Goal: Book appointment/travel/reservation

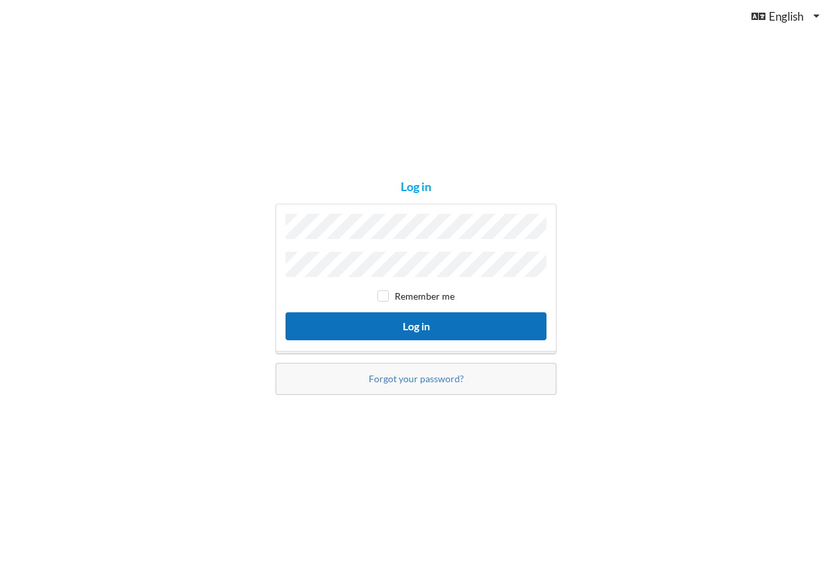
click at [421, 330] on button "Log in" at bounding box center [416, 325] width 261 height 27
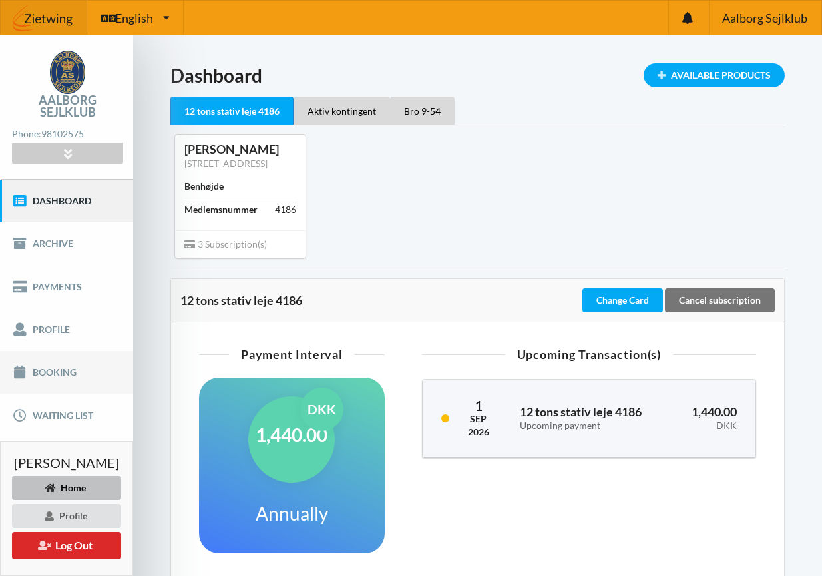
click at [66, 373] on link "Booking" at bounding box center [66, 372] width 133 height 43
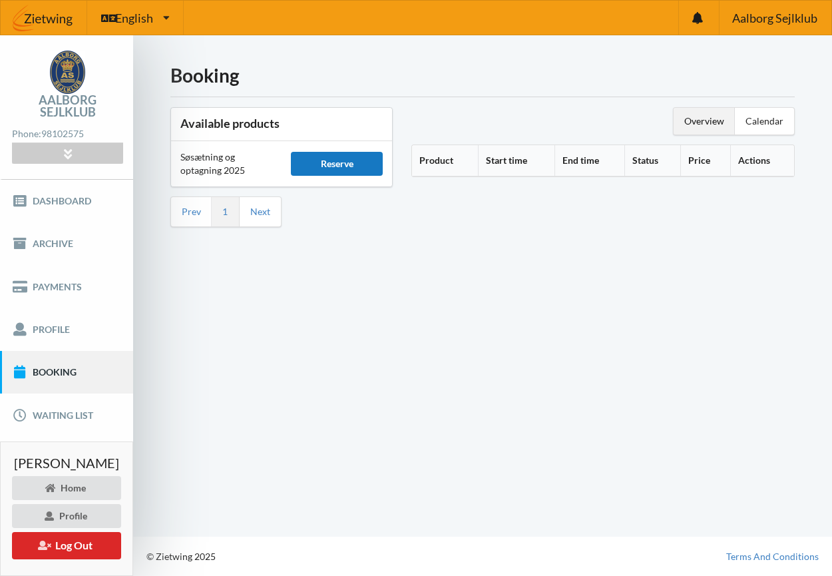
click at [335, 166] on div "Reserve" at bounding box center [337, 164] width 92 height 24
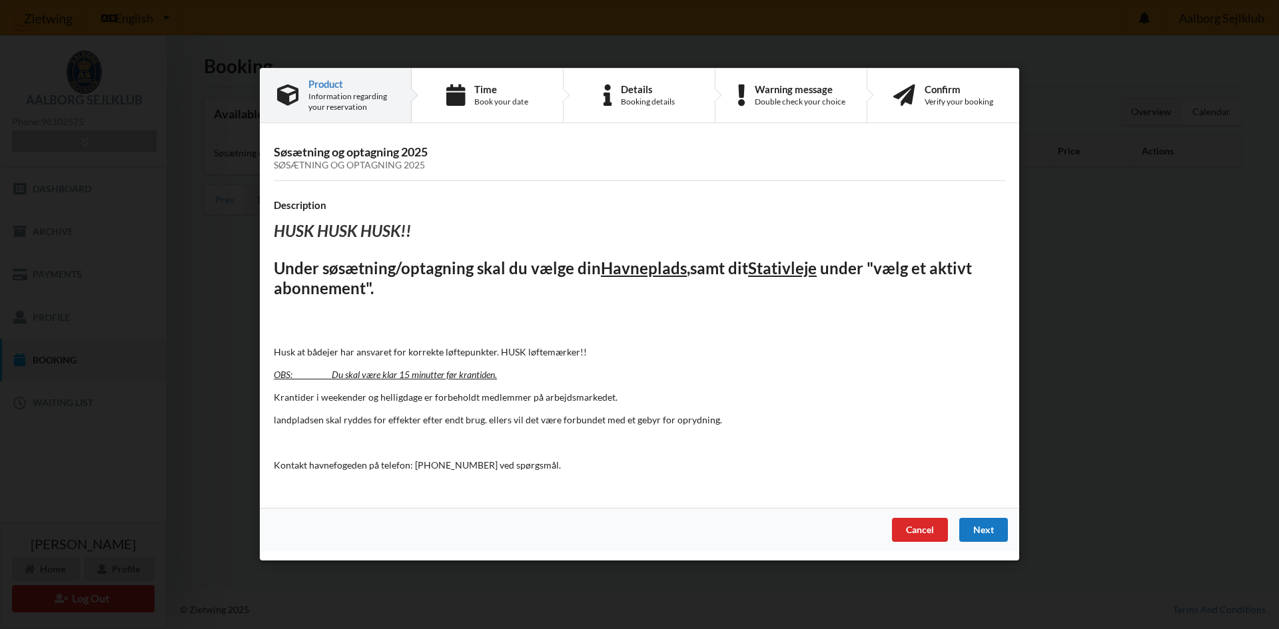
click at [832, 531] on div "Next" at bounding box center [983, 531] width 49 height 24
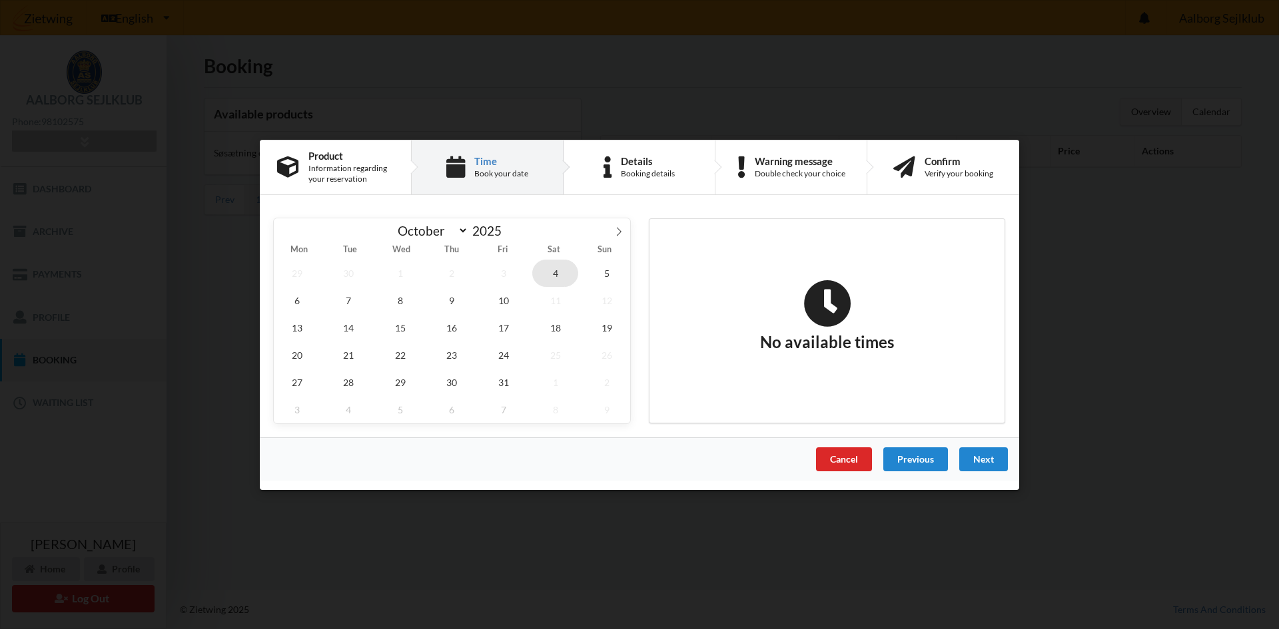
click at [551, 268] on span "4" at bounding box center [555, 272] width 47 height 27
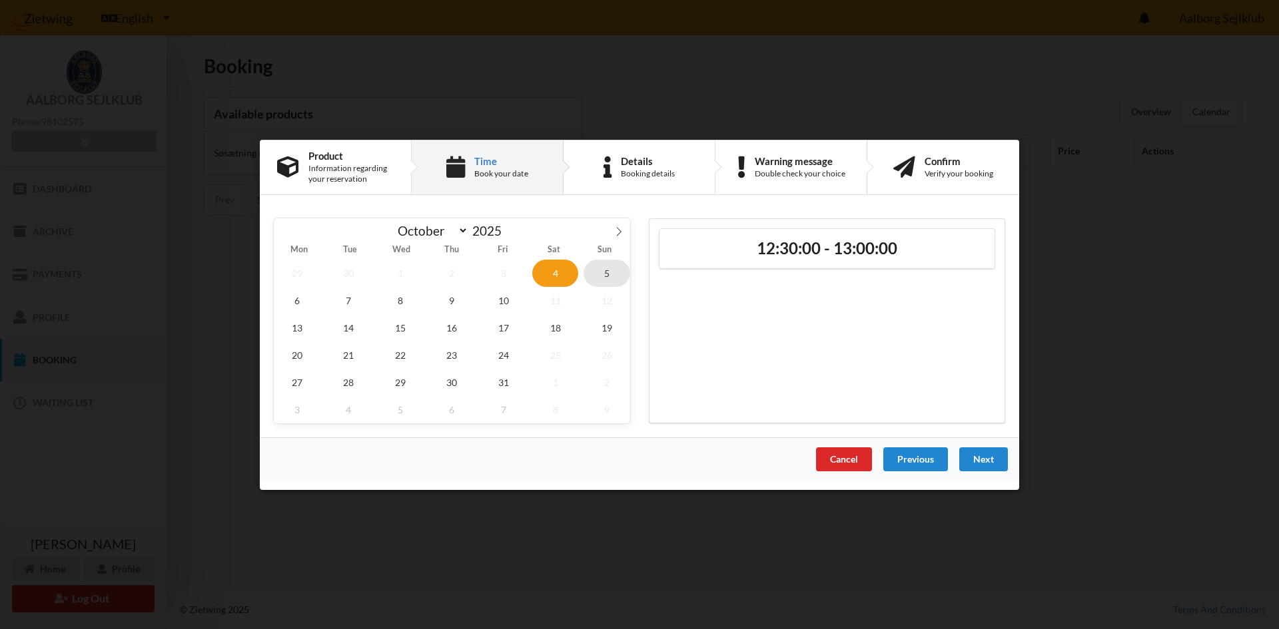
click at [607, 275] on span "5" at bounding box center [606, 272] width 47 height 27
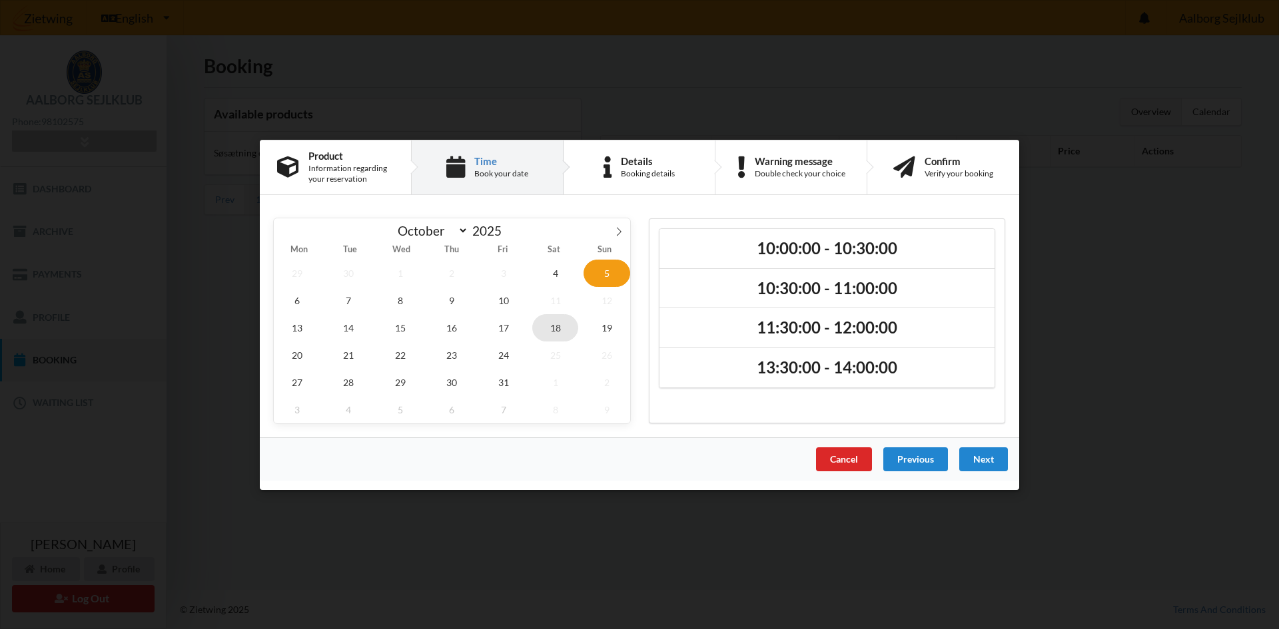
click at [560, 331] on span "18" at bounding box center [555, 327] width 47 height 27
click at [599, 332] on span "19" at bounding box center [606, 327] width 47 height 27
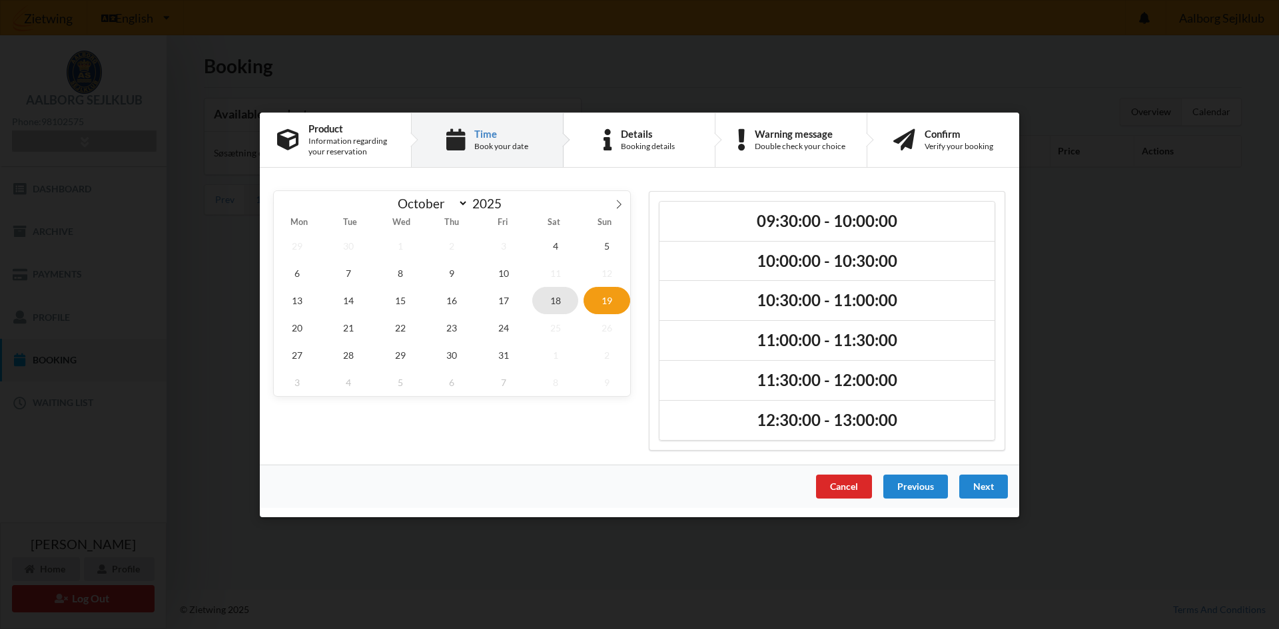
click at [549, 299] on span "18" at bounding box center [555, 299] width 47 height 27
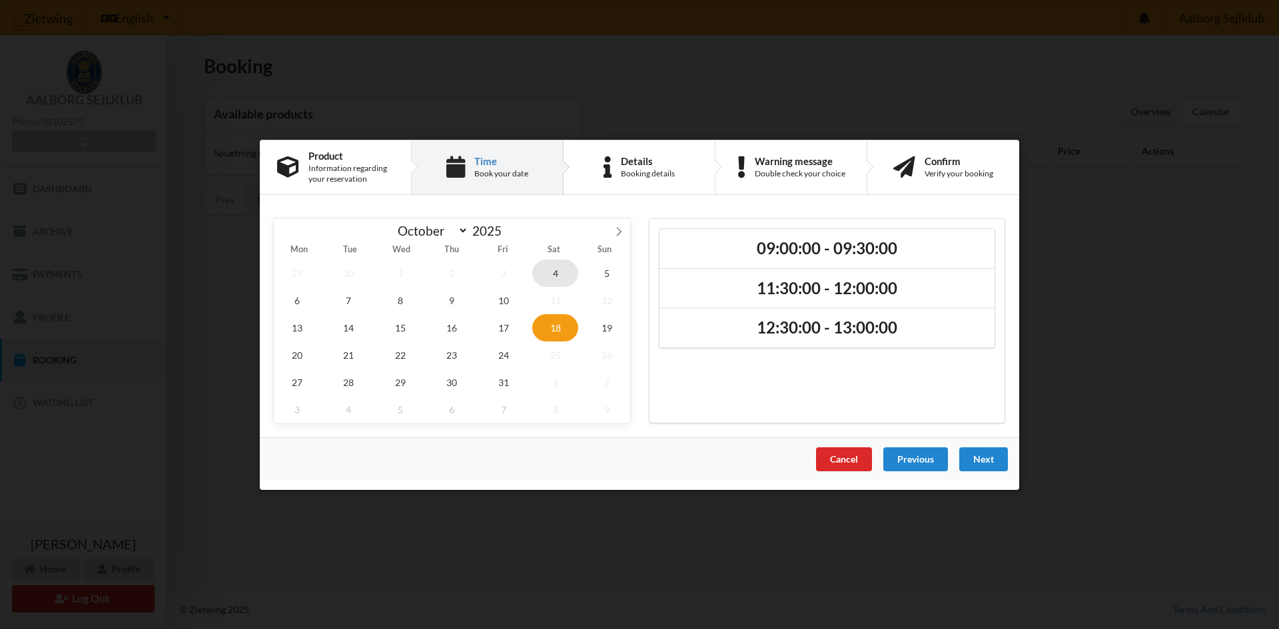
click at [559, 272] on span "4" at bounding box center [555, 272] width 47 height 27
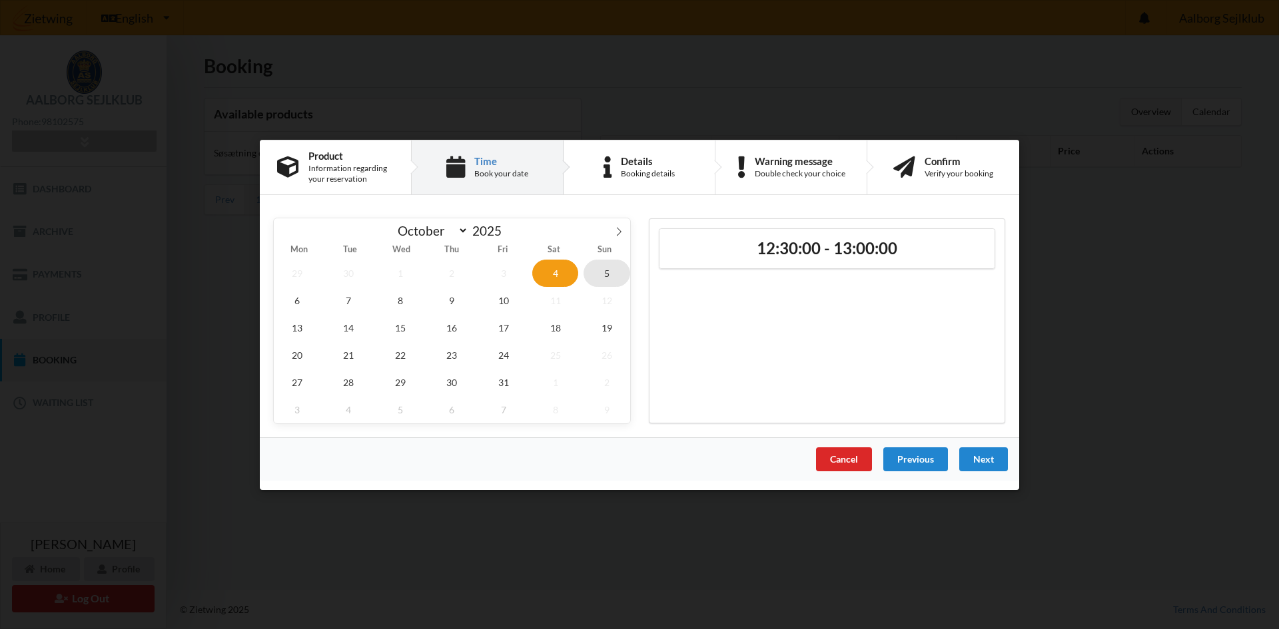
click at [601, 278] on span "5" at bounding box center [606, 272] width 47 height 27
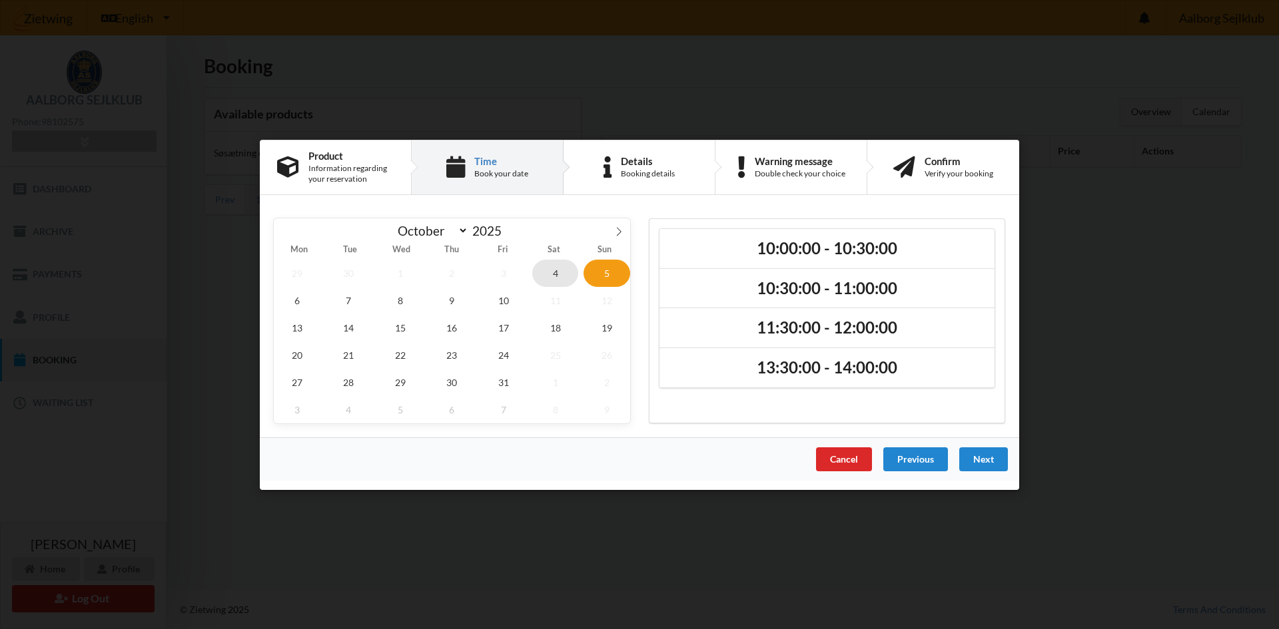
click at [551, 270] on span "4" at bounding box center [555, 272] width 47 height 27
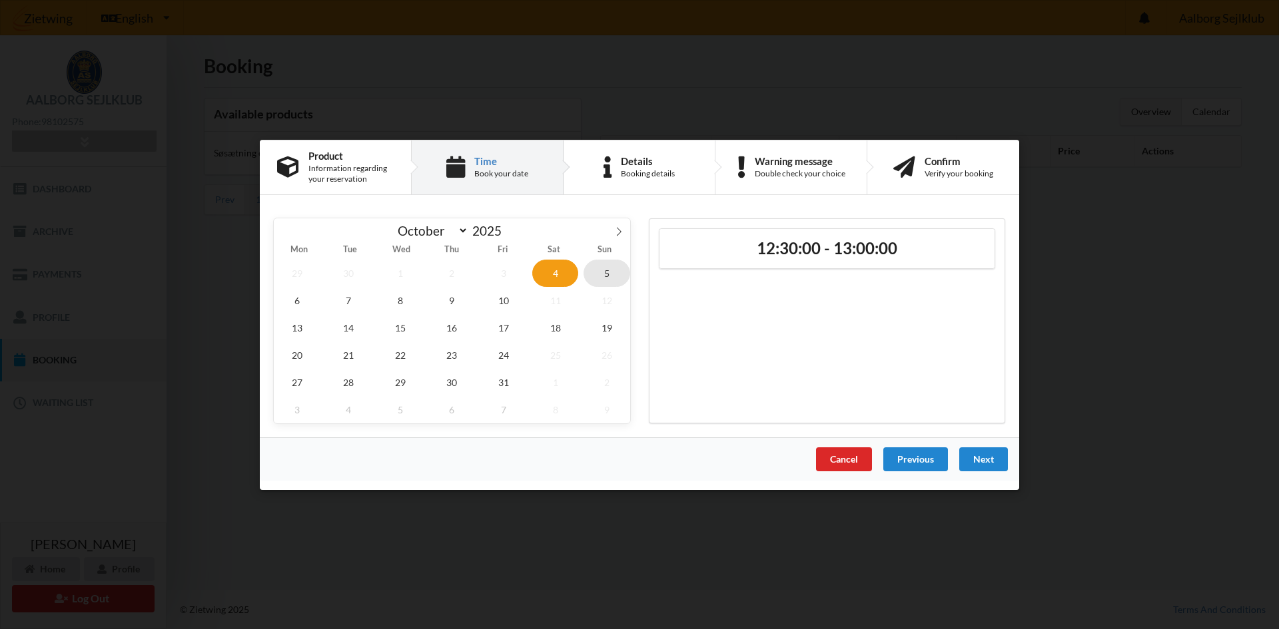
click at [610, 273] on span "5" at bounding box center [606, 272] width 47 height 27
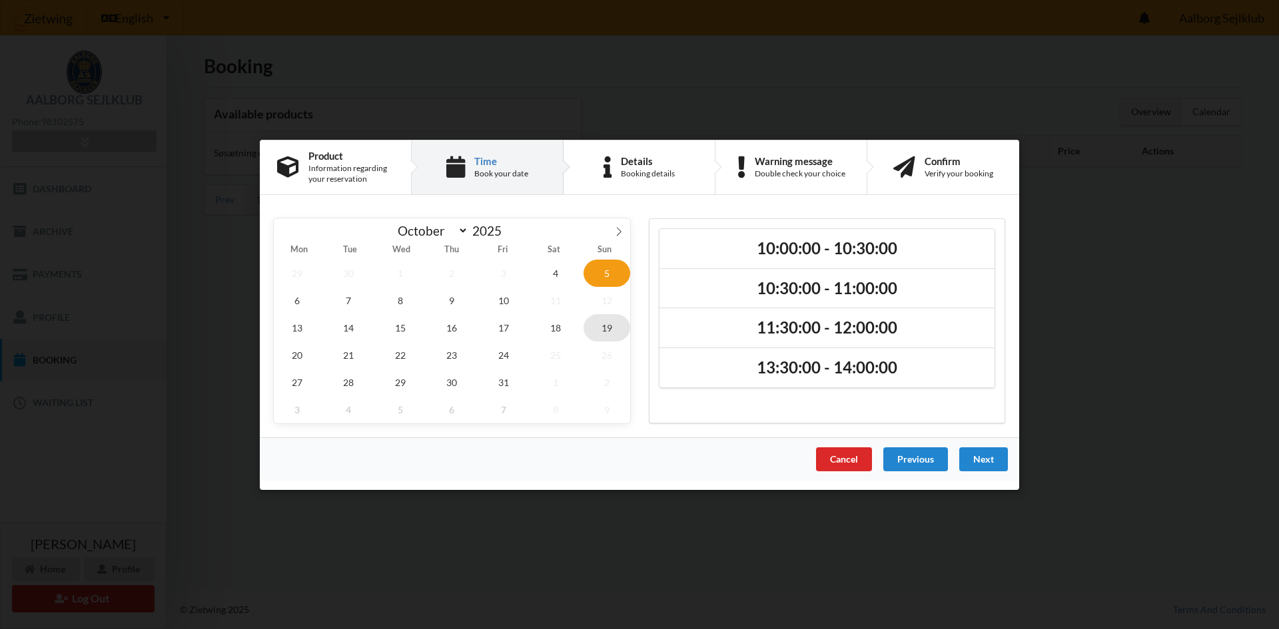
click at [603, 327] on span "19" at bounding box center [606, 327] width 47 height 27
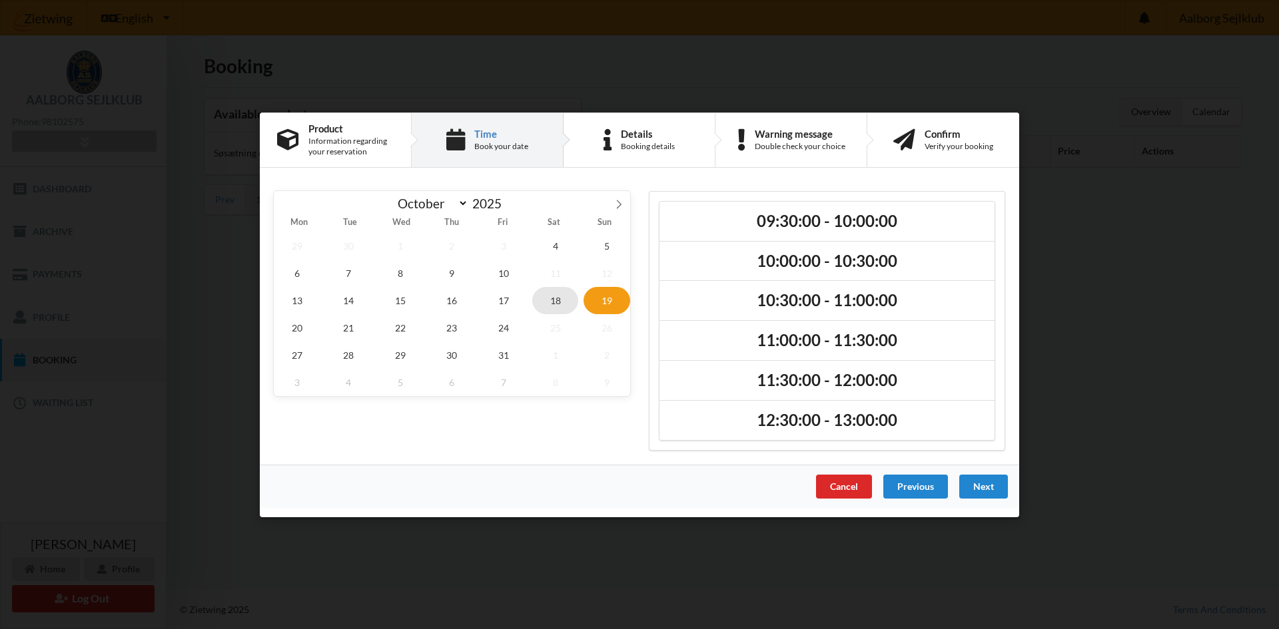
click at [555, 299] on span "18" at bounding box center [555, 299] width 47 height 27
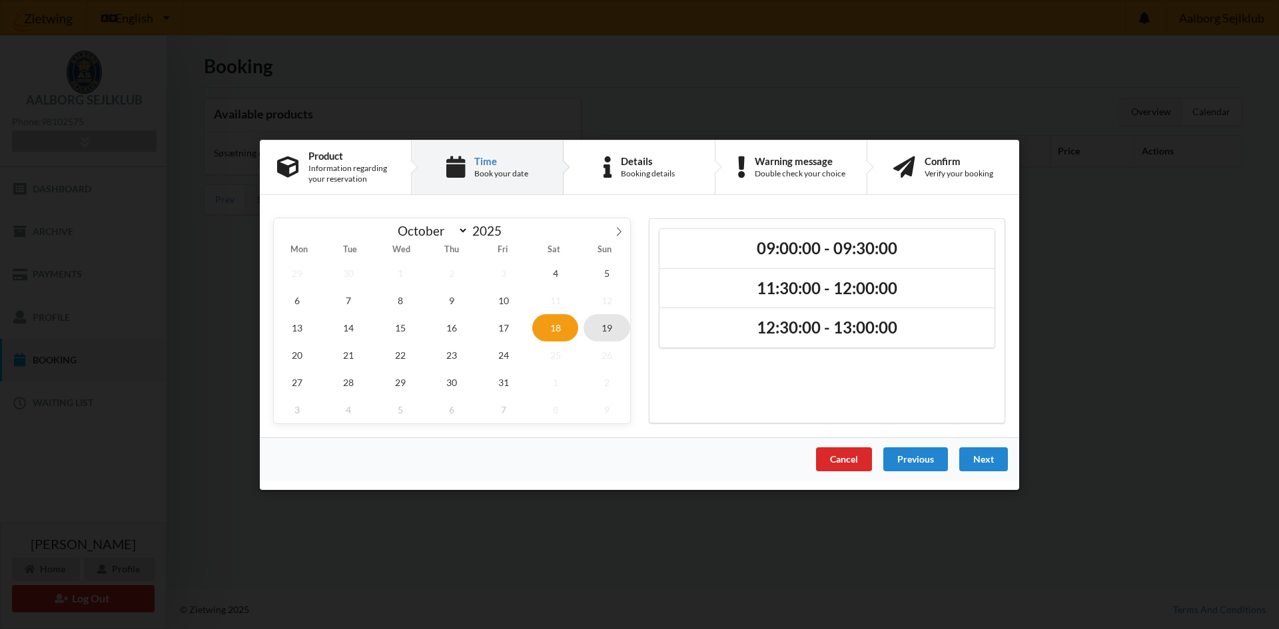
click at [595, 326] on span "19" at bounding box center [606, 327] width 47 height 27
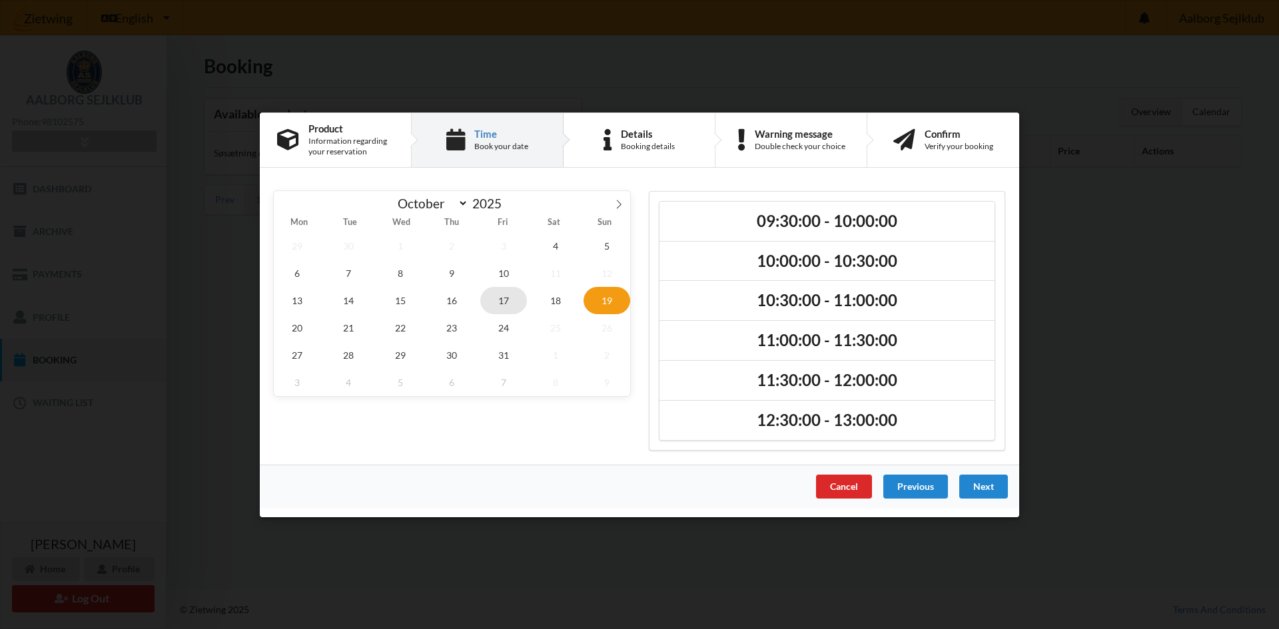
click at [503, 305] on span "17" at bounding box center [503, 299] width 47 height 27
click at [503, 324] on span "24" at bounding box center [503, 327] width 47 height 27
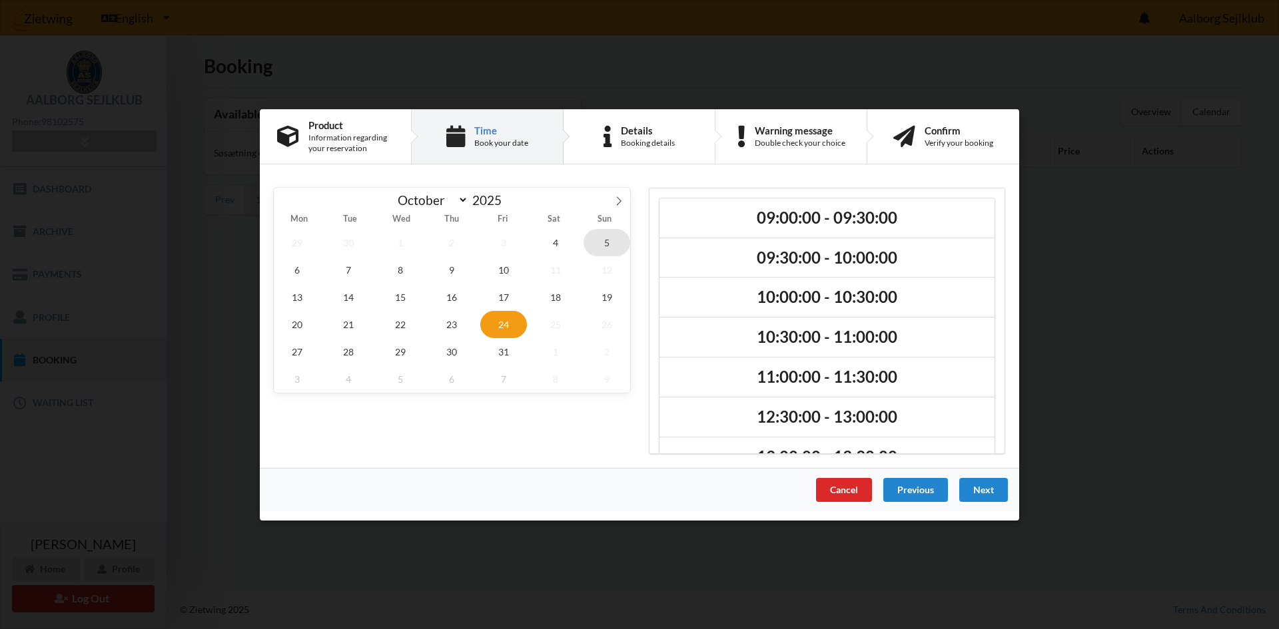
click at [595, 248] on span "5" at bounding box center [606, 241] width 47 height 27
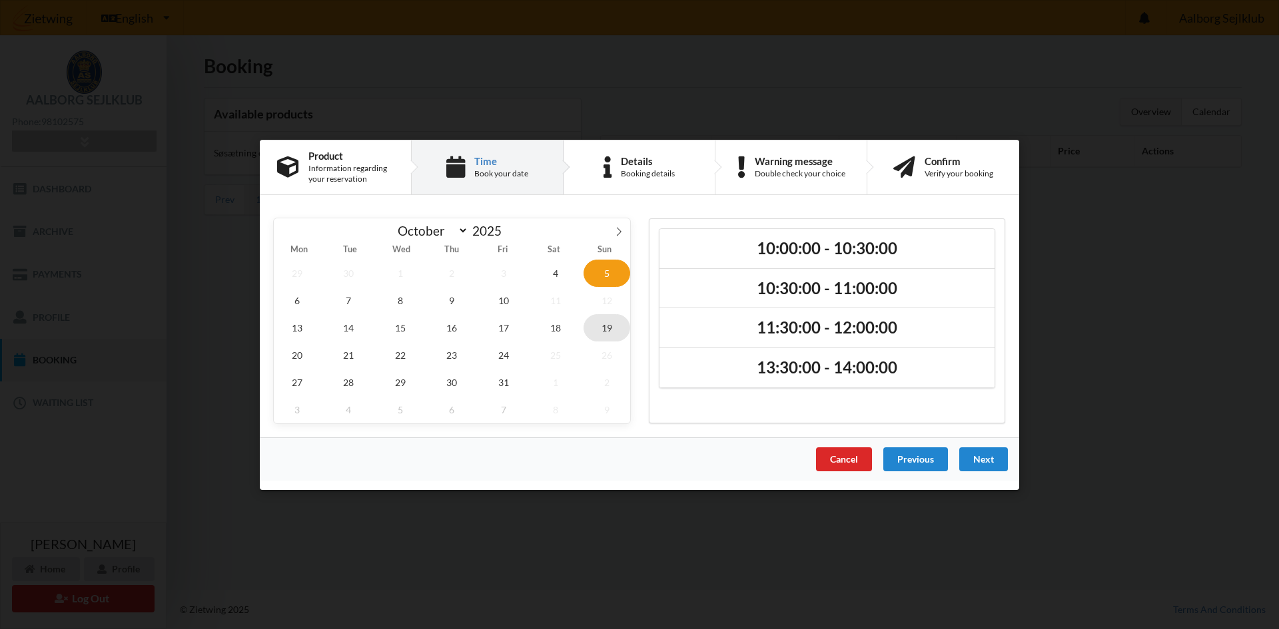
click at [608, 330] on span "19" at bounding box center [606, 327] width 47 height 27
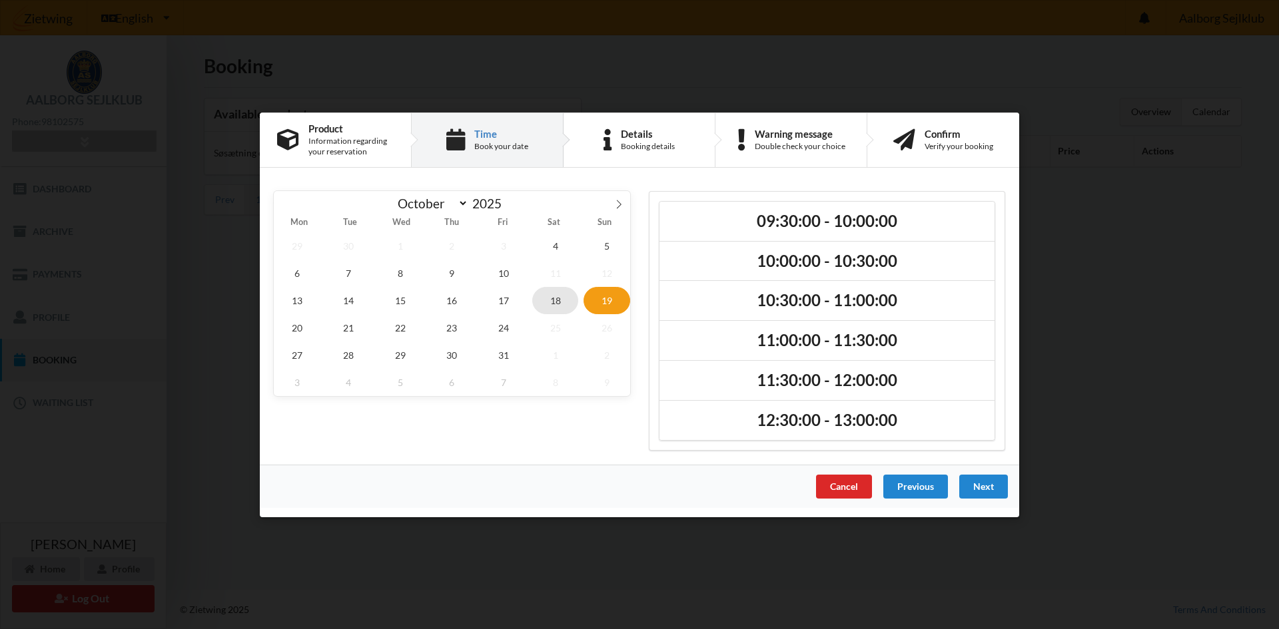
click at [559, 306] on span "18" at bounding box center [555, 299] width 47 height 27
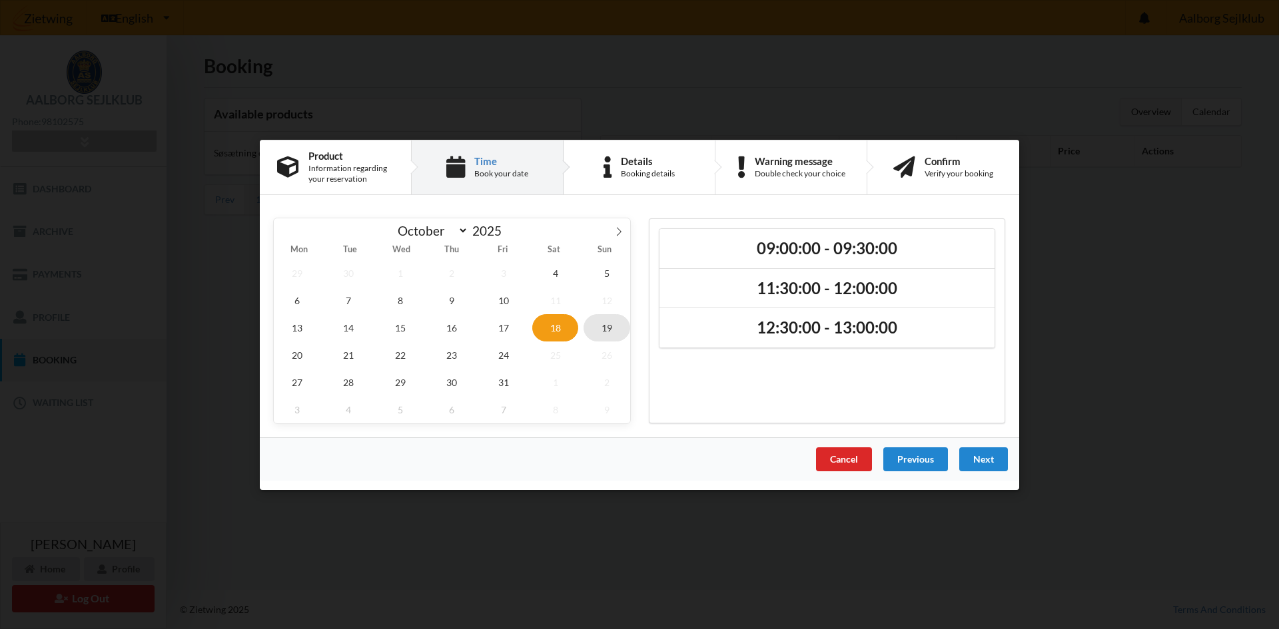
click at [603, 324] on span "19" at bounding box center [606, 327] width 47 height 27
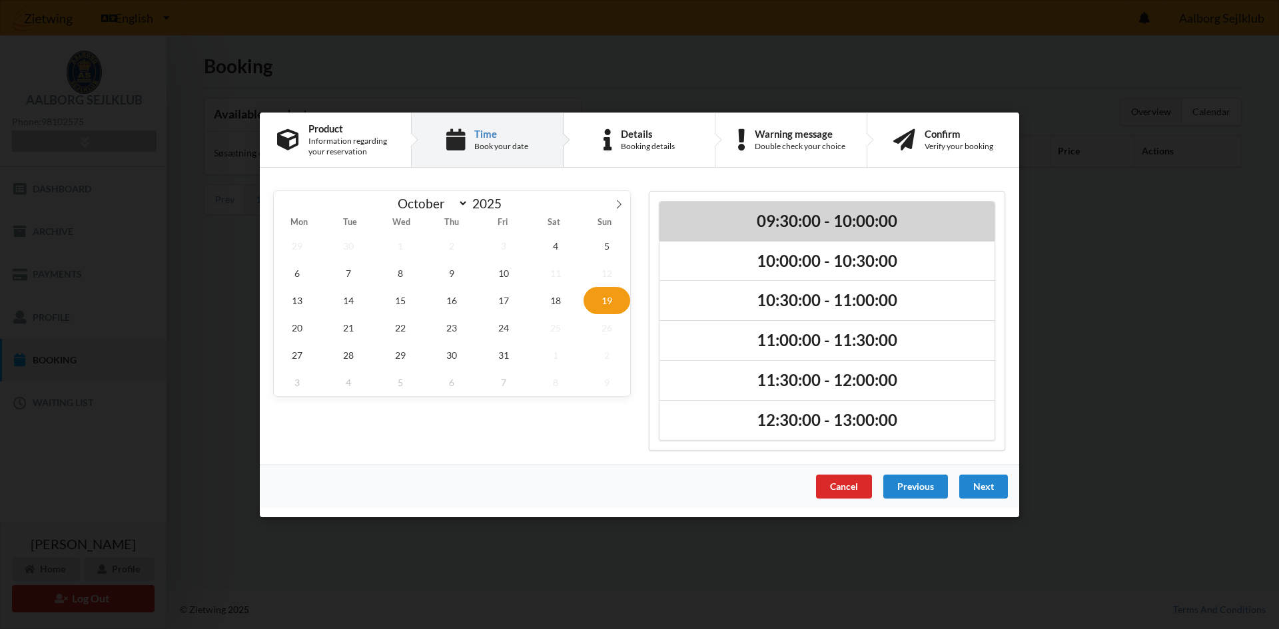
click at [832, 218] on h2 "09:30:00 - 10:00:00" at bounding box center [827, 220] width 316 height 21
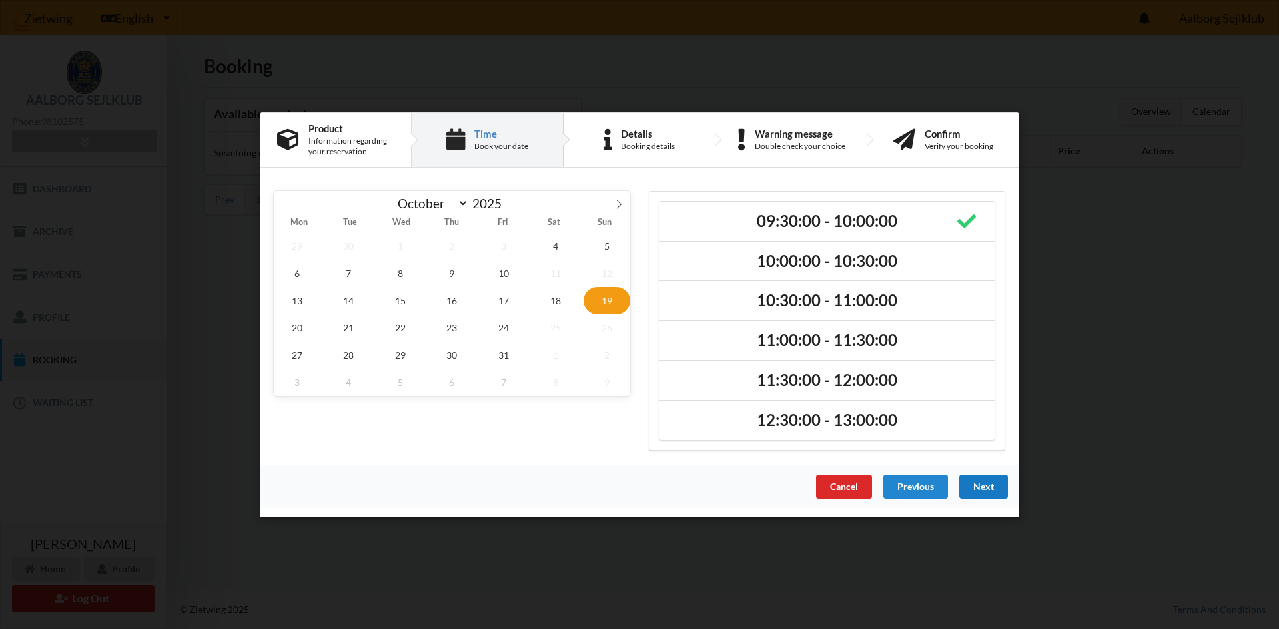
click at [832, 485] on div "Next" at bounding box center [983, 486] width 49 height 24
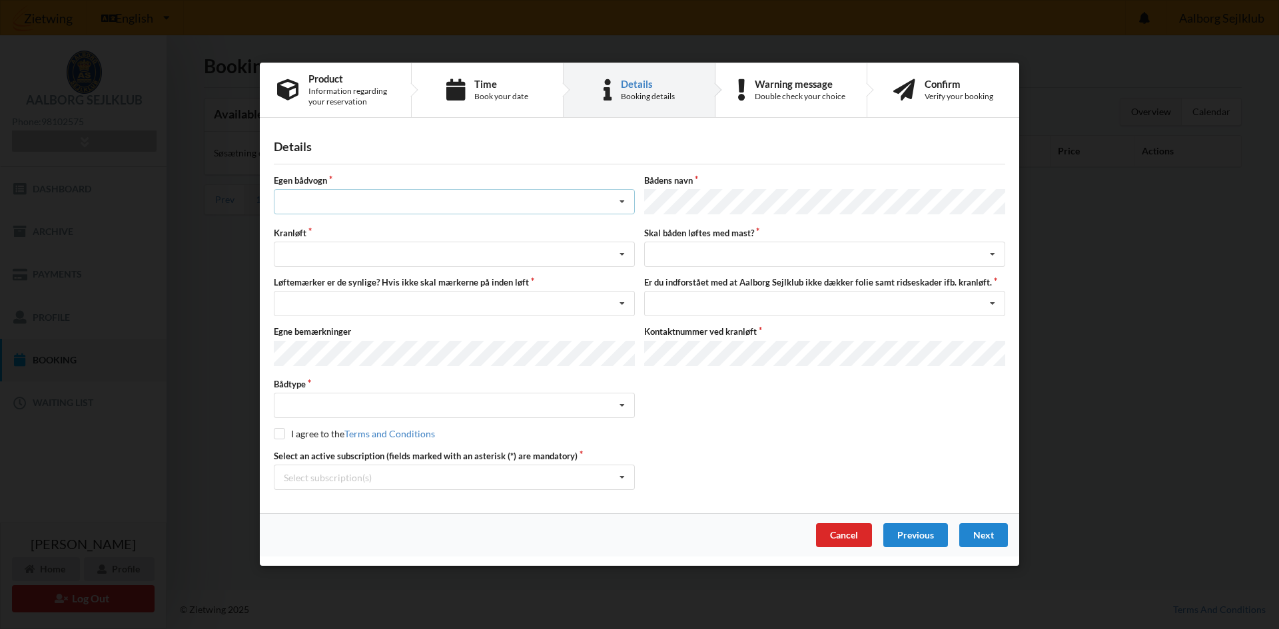
click at [357, 205] on div "Intet valg ja nej" at bounding box center [454, 202] width 361 height 25
click at [354, 282] on div "nej" at bounding box center [454, 276] width 360 height 25
click at [363, 265] on div "Søsætning Optagning" at bounding box center [454, 254] width 361 height 25
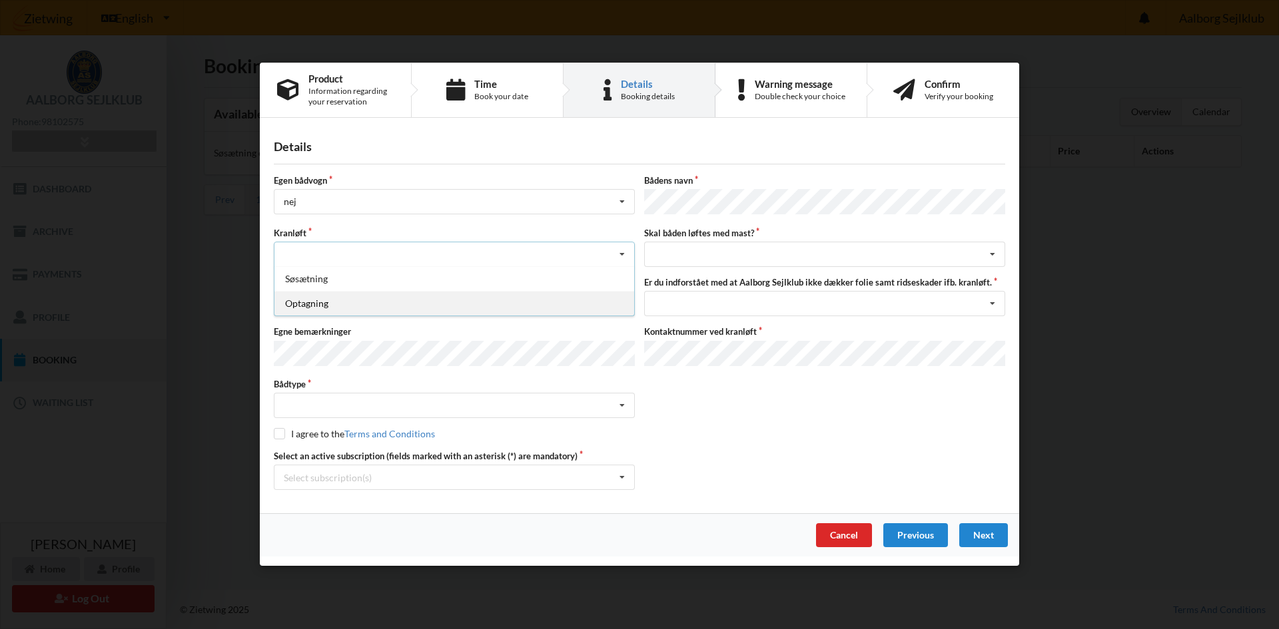
click at [352, 306] on div "Optagning" at bounding box center [454, 304] width 360 height 25
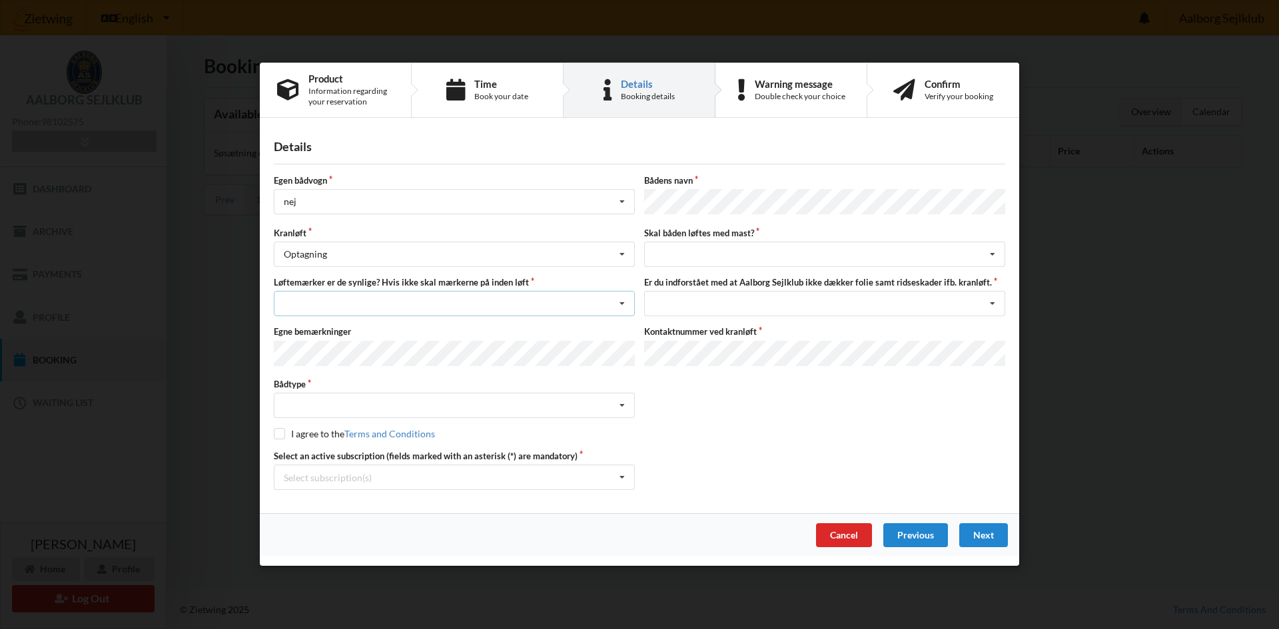
click at [463, 302] on div "Nej, jeg kontakter havnekontoret inden løft og får dem sat på Ja, mine mærker e…" at bounding box center [454, 304] width 361 height 25
click at [422, 354] on div "Ja, mine mærker er synlige og intakte" at bounding box center [454, 353] width 360 height 25
click at [372, 407] on div "Intet valgt Sejlbåd Motorbåd Motorsejler [PERSON_NAME]" at bounding box center [454, 406] width 361 height 25
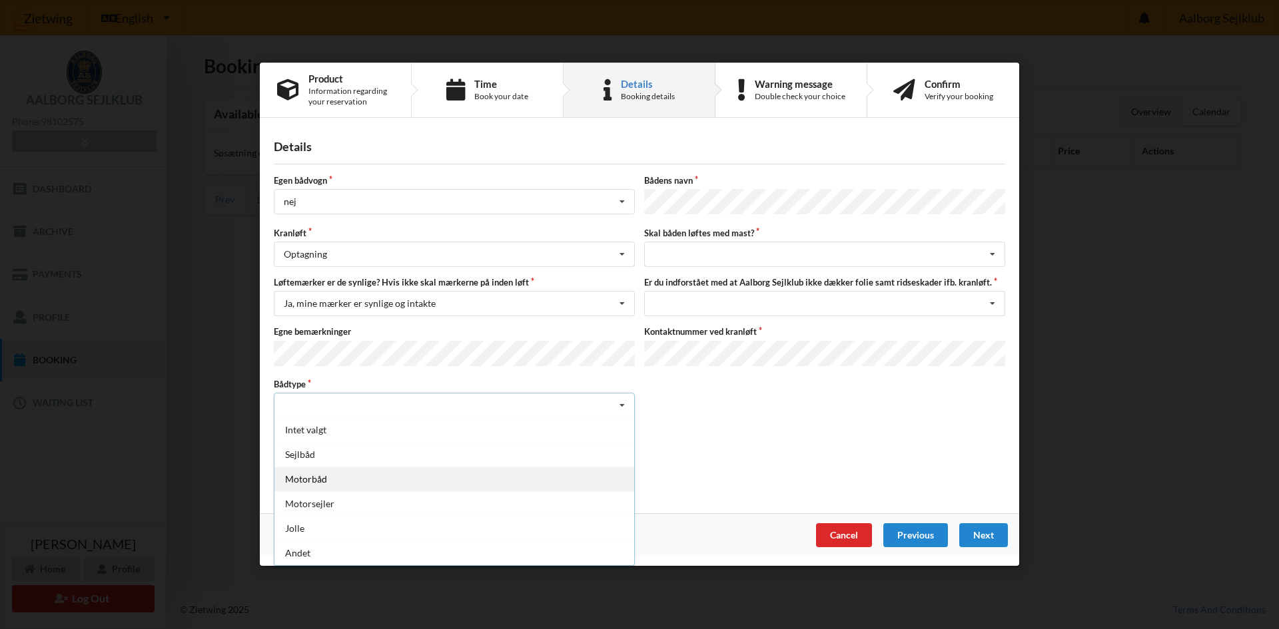
click at [367, 486] on div "Motorbåd" at bounding box center [454, 480] width 360 height 25
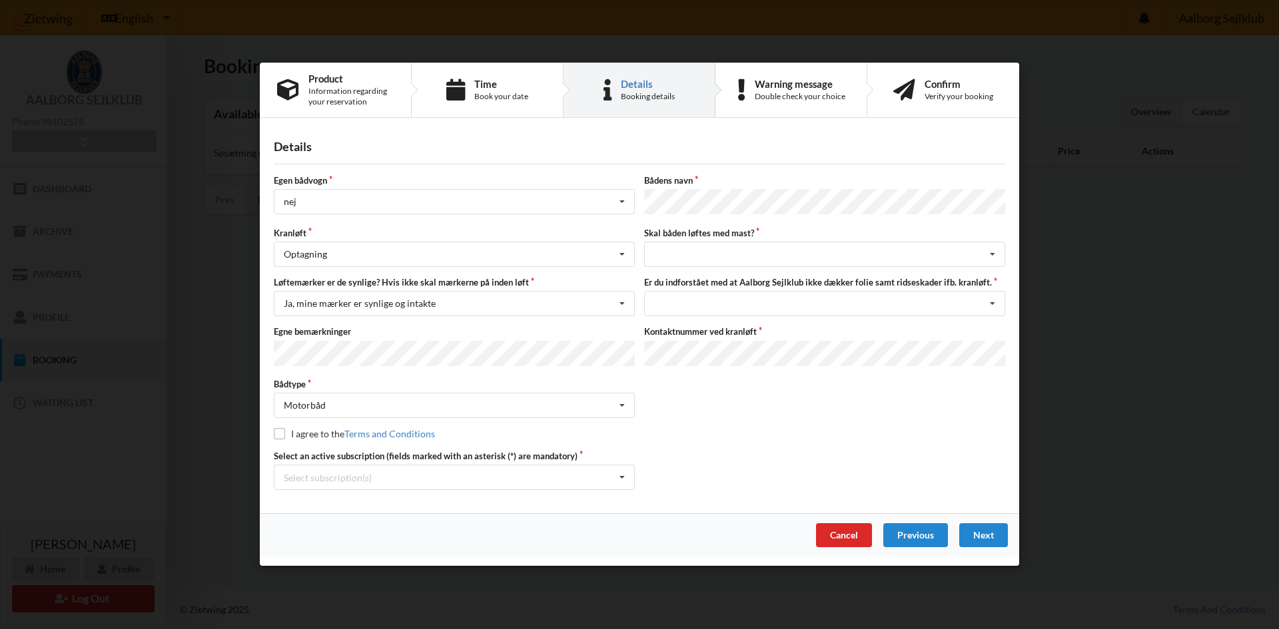
click at [295, 431] on label "I agree to the Terms and Conditions" at bounding box center [354, 434] width 161 height 11
click at [284, 432] on input "checkbox" at bounding box center [279, 434] width 11 height 11
checkbox input "true"
click at [438, 480] on div "Select subscription(s) * 12 tons stativ leje 4186 * Bro 9-54 Aktiv kontingent" at bounding box center [454, 478] width 361 height 25
click at [344, 531] on div "* Bro 9-54" at bounding box center [454, 527] width 360 height 25
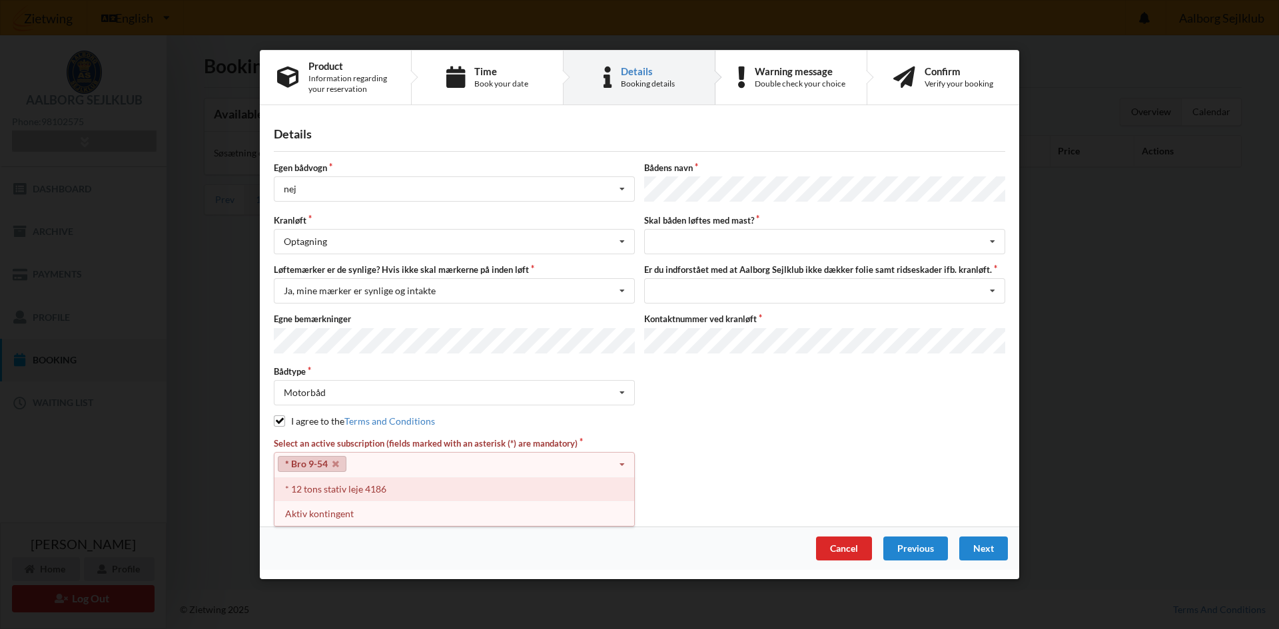
click at [331, 491] on div "* 12 tons stativ leje 4186" at bounding box center [454, 489] width 360 height 25
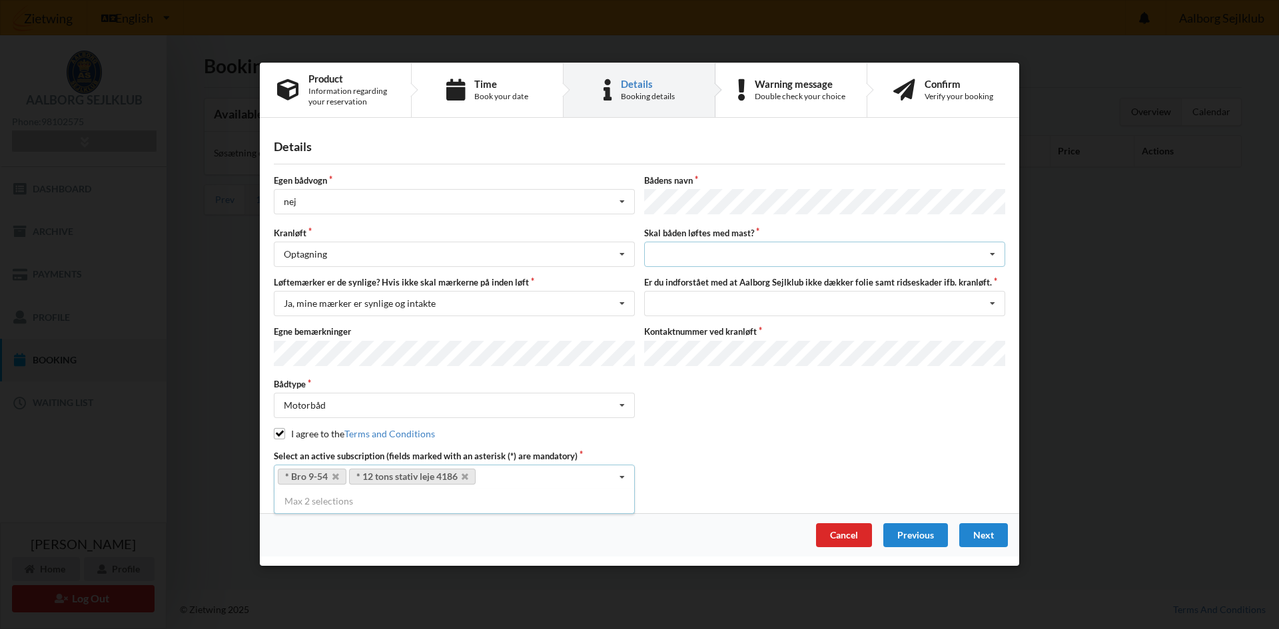
click at [771, 257] on div "intet valg ja nej" at bounding box center [824, 254] width 361 height 25
drag, startPoint x: 719, startPoint y: 329, endPoint x: 727, endPoint y: 337, distance: 11.8
click at [719, 330] on div "nej" at bounding box center [825, 328] width 360 height 25
click at [780, 310] on div "Jeg har tæpper med og tager selv ansvaret for eventuelle folie samt ridseskader…" at bounding box center [824, 304] width 361 height 25
click at [756, 350] on div "Jeg tager selv ansvaret for folie samt ridseskader ved kranløft" at bounding box center [825, 353] width 360 height 25
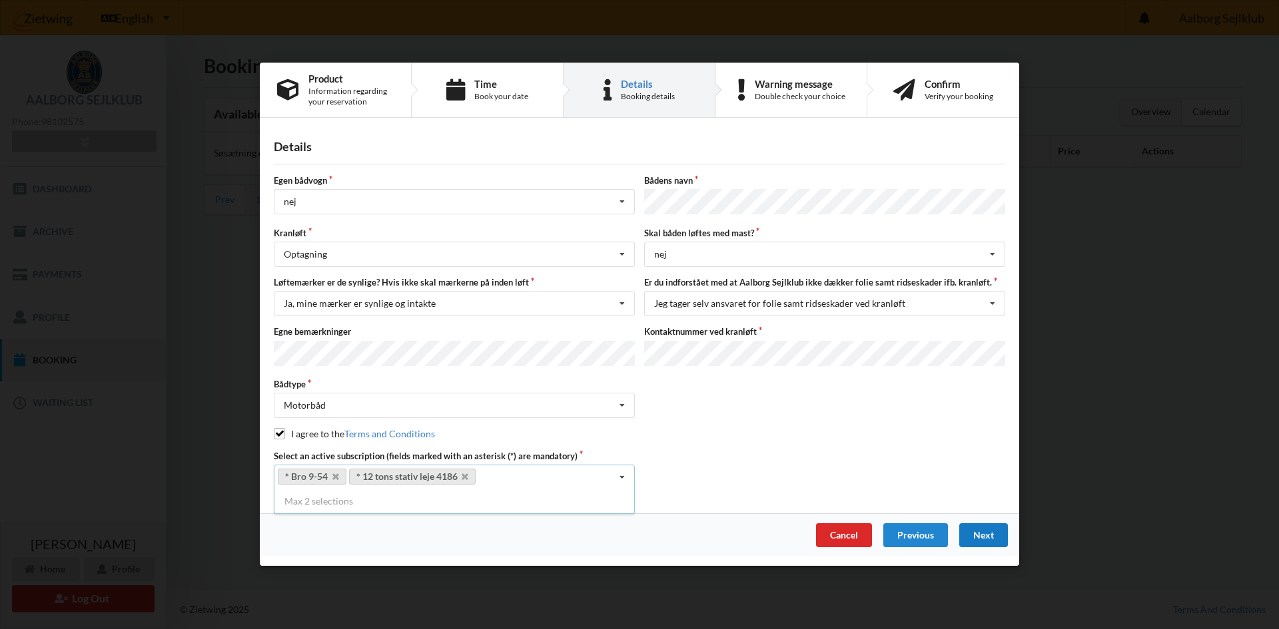
click at [832, 535] on div "Next" at bounding box center [983, 536] width 49 height 24
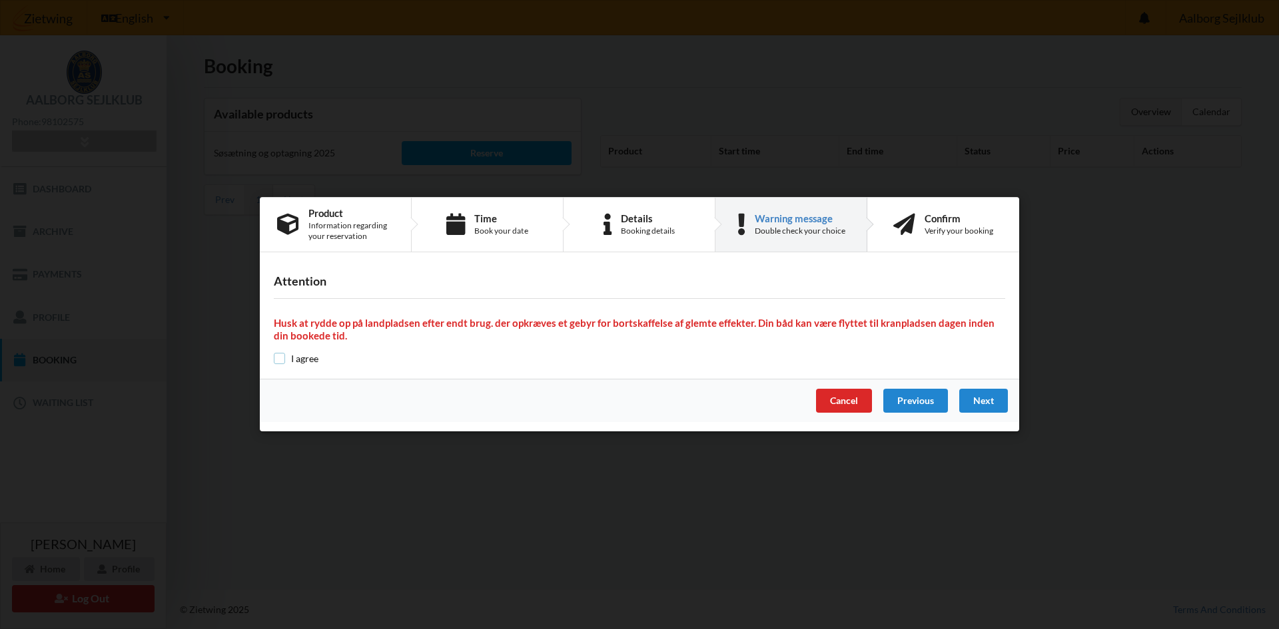
click at [280, 360] on input "checkbox" at bounding box center [279, 358] width 11 height 11
checkbox input "true"
click at [832, 398] on div "Next" at bounding box center [983, 402] width 49 height 24
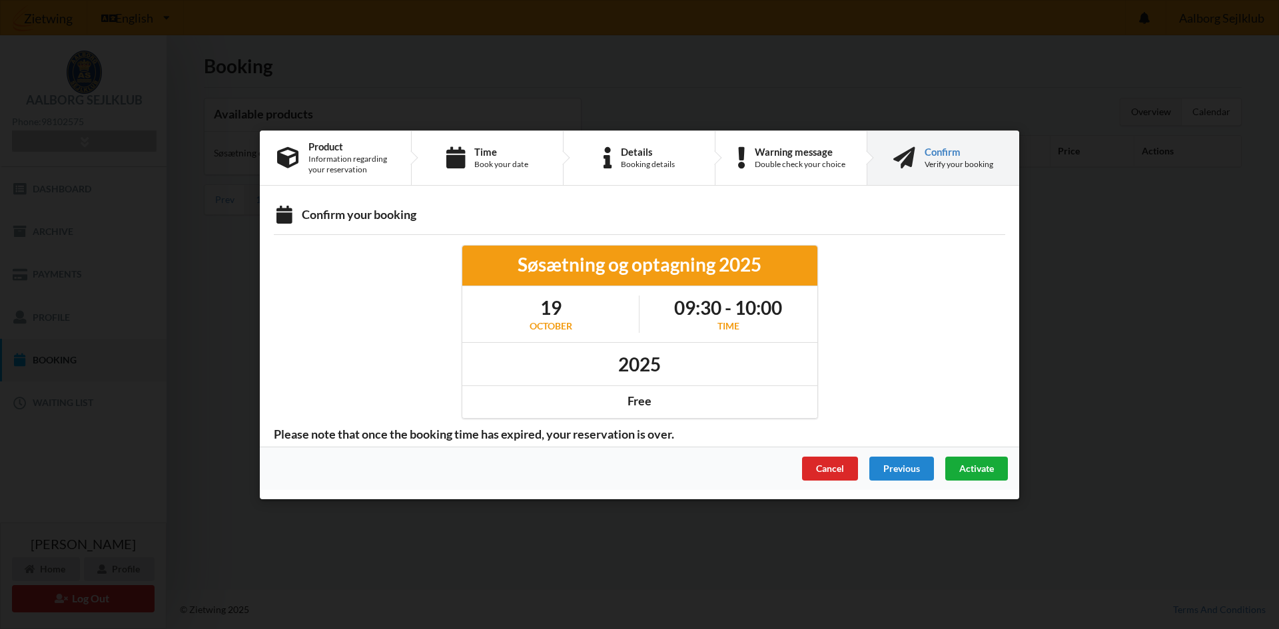
drag, startPoint x: 981, startPoint y: 470, endPoint x: 956, endPoint y: 495, distance: 35.8
click at [832, 470] on span "Activate" at bounding box center [976, 467] width 35 height 11
